Goal: Task Accomplishment & Management: Complete application form

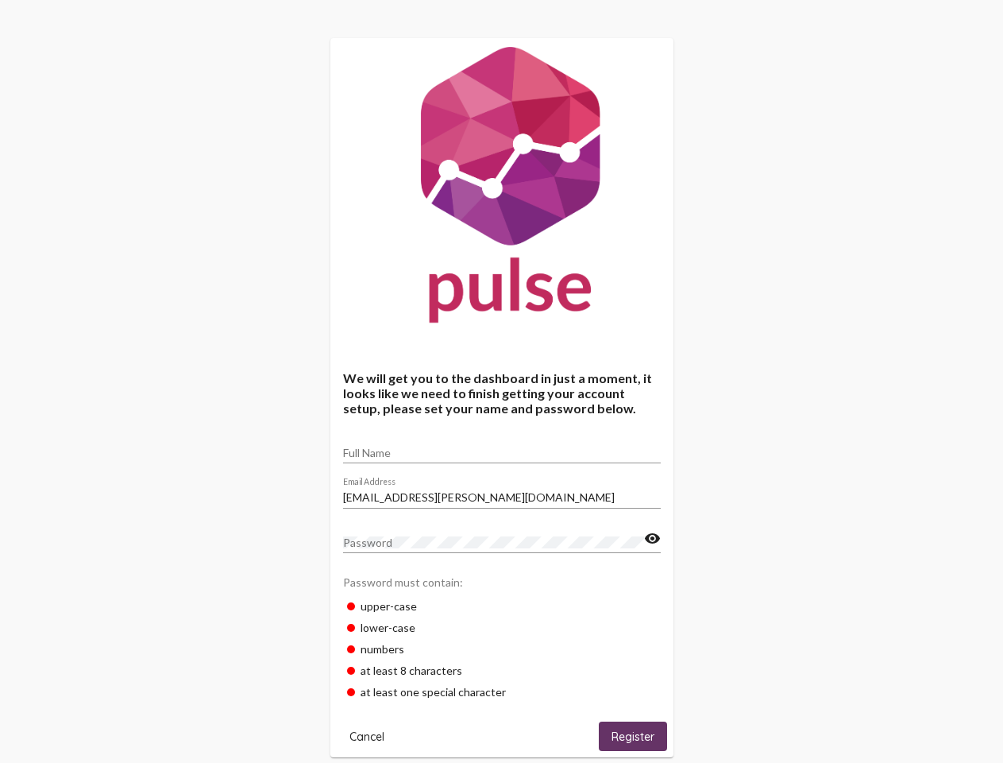
click at [502, 447] on input "Full Name" at bounding box center [502, 453] width 318 height 13
click at [502, 493] on input "[EMAIL_ADDRESS][PERSON_NAME][DOMAIN_NAME]" at bounding box center [502, 497] width 318 height 13
click at [652, 539] on mat-icon "visibility" at bounding box center [652, 538] width 17 height 19
click at [367, 736] on span "Cancel" at bounding box center [367, 736] width 35 height 14
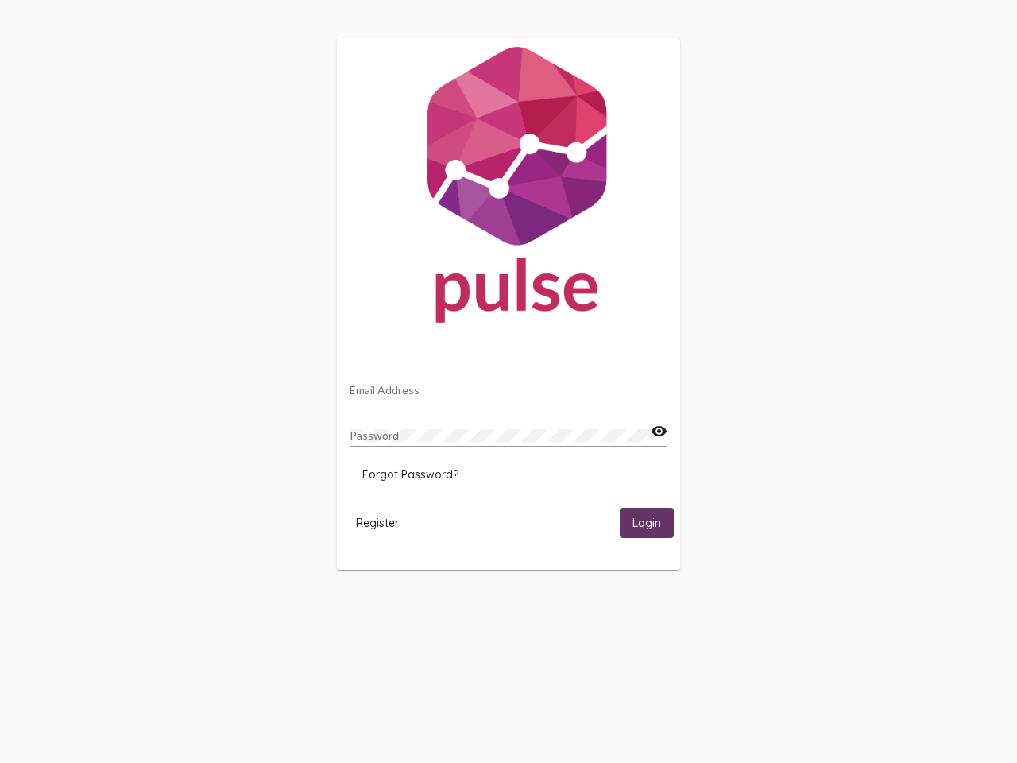
click at [633, 608] on html "Email Address Password visibility Forgot Password? Register Login" at bounding box center [508, 304] width 1017 height 608
